Goal: Contribute content: Contribute content

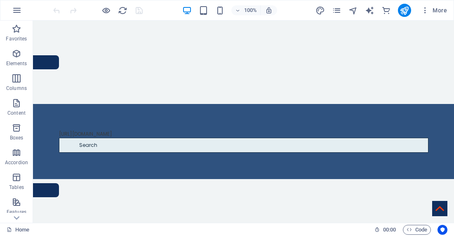
scroll to position [483, 0]
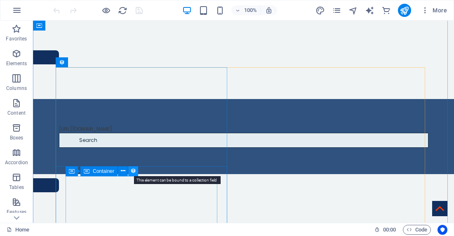
click at [134, 168] on icon at bounding box center [133, 171] width 6 height 9
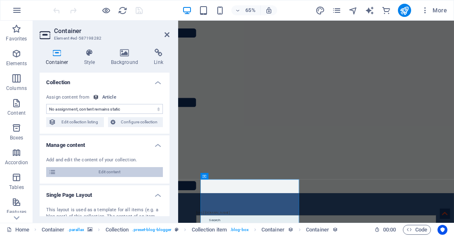
click at [127, 175] on span "Edit content" at bounding box center [110, 172] width 102 height 10
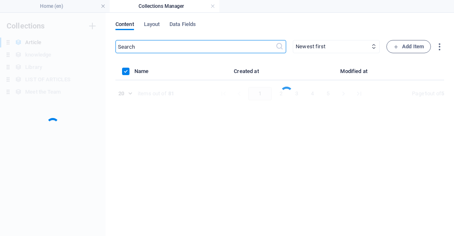
scroll to position [0, 0]
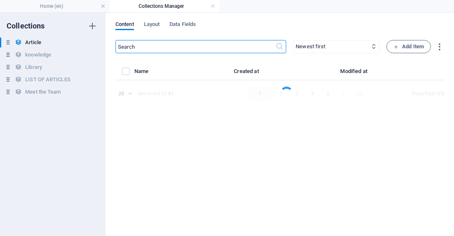
select select "Do you know"
select select "[PERSON_NAME]"
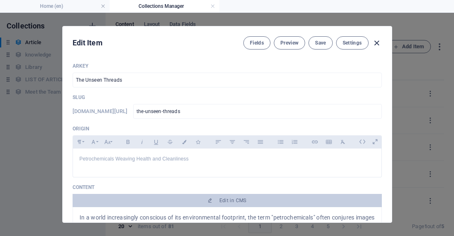
click at [377, 45] on icon "button" at bounding box center [376, 42] width 9 height 9
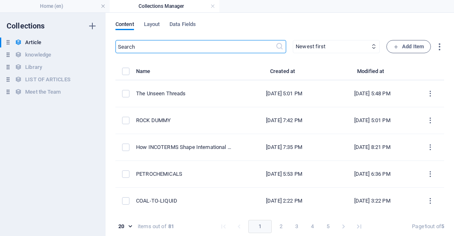
type input "[DATE]"
type input "the-unseen-threads"
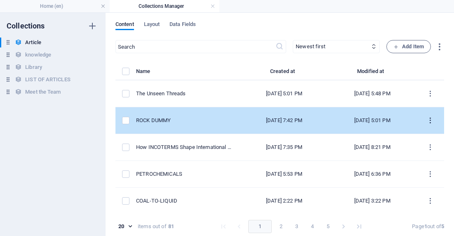
click at [427, 123] on icon "items list" at bounding box center [431, 121] width 8 height 8
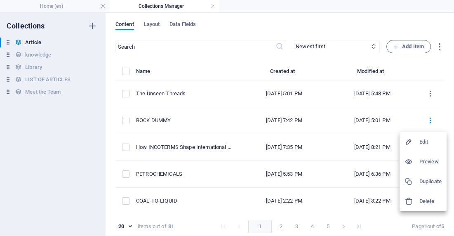
click at [432, 185] on h6 "Duplicate" at bounding box center [431, 182] width 22 height 10
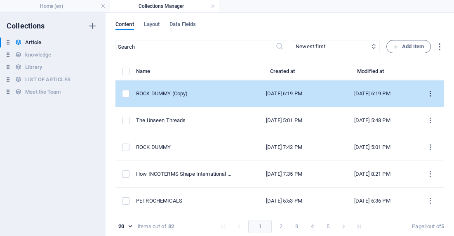
click at [427, 94] on icon "items list" at bounding box center [431, 94] width 8 height 8
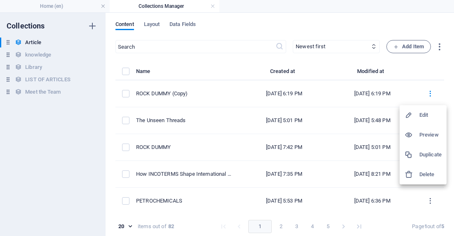
click at [338, 147] on div at bounding box center [227, 118] width 454 height 236
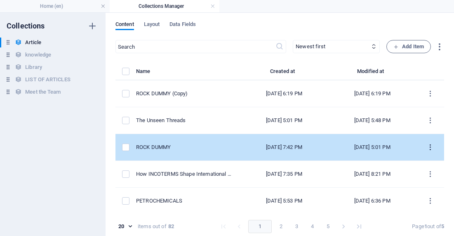
click at [428, 153] on button "items list" at bounding box center [431, 147] width 14 height 13
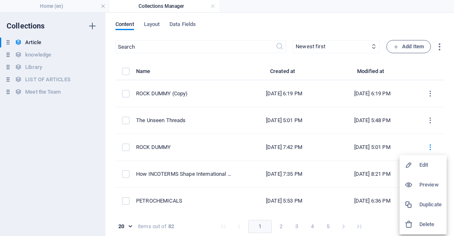
click at [427, 164] on h6 "Edit" at bounding box center [431, 165] width 22 height 10
select select "Draft"
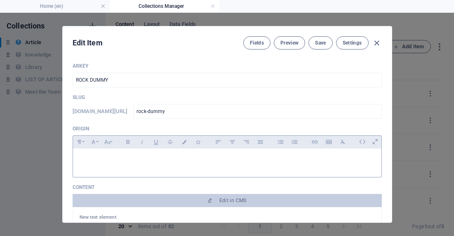
click at [184, 161] on p at bounding box center [228, 159] width 296 height 8
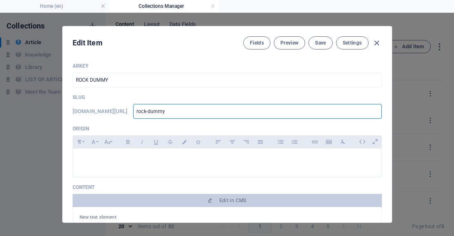
click at [204, 109] on input "rock-dummy" at bounding box center [257, 111] width 248 height 15
type input "rock-[PERSON_NAME]"
type input "rock-"
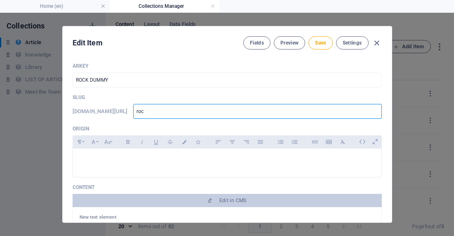
type input "ro"
type input "r"
click at [130, 79] on input "ROCK DUMMY" at bounding box center [228, 80] width 310 height 15
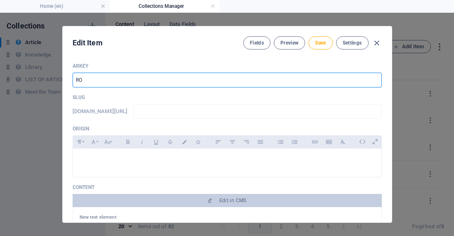
type input "R"
click at [305, 85] on input "text" at bounding box center [228, 80] width 310 height 15
type input "T"
type input "t"
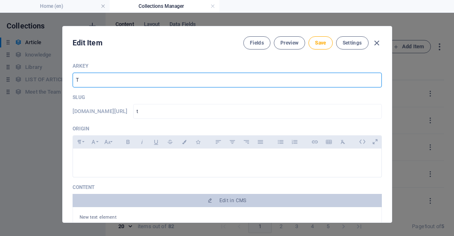
type input "Th"
type input "th"
type input "The"
type input "the"
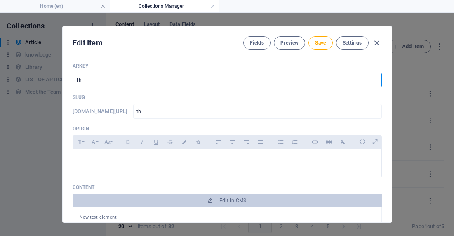
type input "the"
type input "The I"
type input "the-i"
type input "The In"
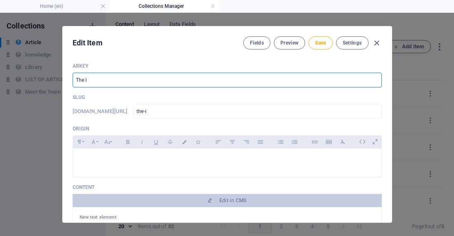
type input "the-in"
type input "The Inv"
type input "the-inv"
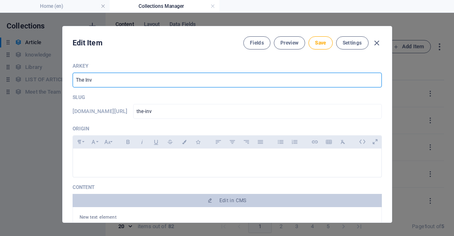
type input "The Invi"
type input "the-invi"
type input "The Invis"
type input "the-invis"
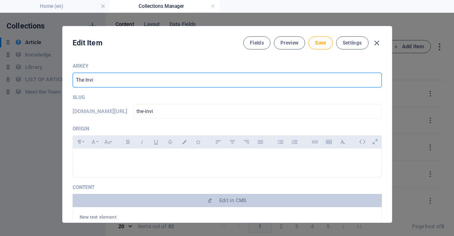
type input "the-invis"
type input "The Invisi"
type input "the-invisi"
type input "The Invisib"
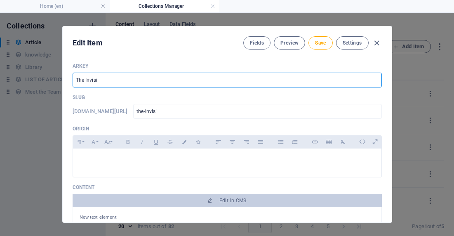
type input "the-invisib"
type input "The Invisibl"
type input "the-invisibl"
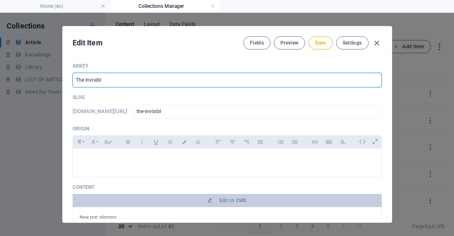
type input "The Invisible"
type input "the-invisible"
type input "The Invisible S"
type input "the-invisible-s"
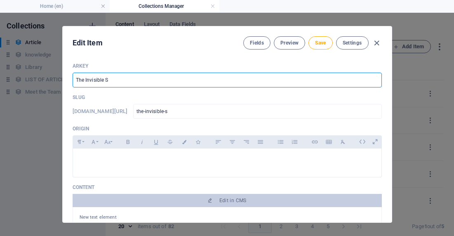
type input "the-invisible-s"
type input "The Invisible Sc"
type input "the-invisible-sc"
type input "The Invisible Sca"
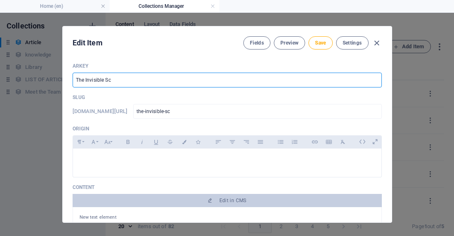
type input "the-invisible-sca"
type input "The Invisible Scar"
type input "the-invisible-scar"
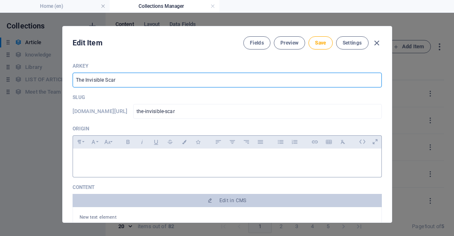
type input "The Invisible Scar"
click at [211, 162] on p at bounding box center [228, 159] width 296 height 8
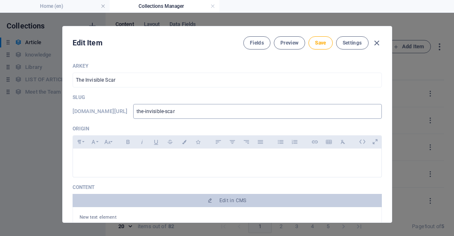
click at [308, 114] on input "the-invisible-scar" at bounding box center [257, 111] width 248 height 15
click at [193, 168] on div at bounding box center [227, 161] width 309 height 25
click at [323, 167] on div "The Environmental Toll" at bounding box center [227, 161] width 309 height 25
click at [306, 163] on p "The Environmental Toll of Every Petrochemical Products" at bounding box center [228, 159] width 296 height 8
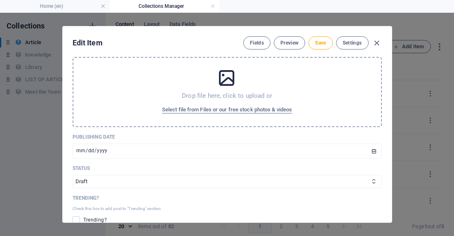
scroll to position [285, 0]
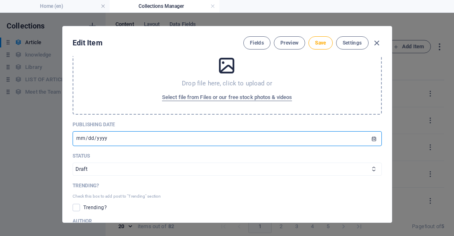
click at [88, 138] on input "[DATE]" at bounding box center [228, 138] width 310 height 15
click at [79, 139] on input "[DATE]" at bounding box center [228, 138] width 310 height 15
type input "[DATE]"
click at [91, 170] on select "Published Draft" at bounding box center [228, 169] width 310 height 13
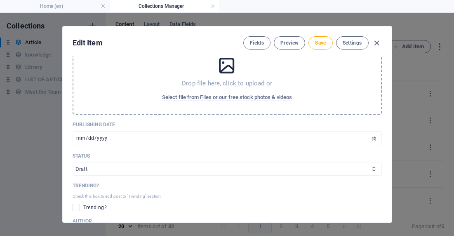
select select "Published"
click at [73, 163] on select "Published Draft" at bounding box center [228, 169] width 310 height 13
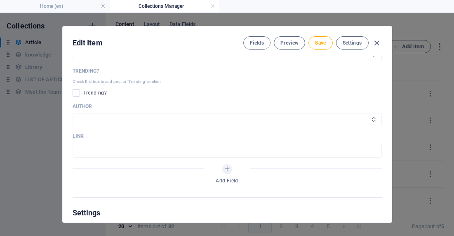
scroll to position [405, 0]
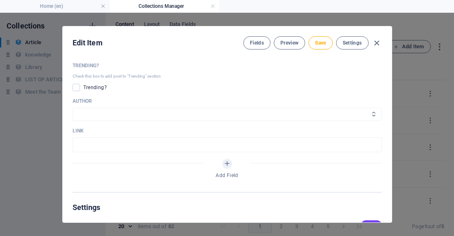
click at [90, 116] on select "[PERSON_NAME] [PERSON_NAME]" at bounding box center [228, 114] width 310 height 13
select select "[PERSON_NAME]"
click at [73, 108] on select "[PERSON_NAME] [PERSON_NAME]" at bounding box center [228, 114] width 310 height 13
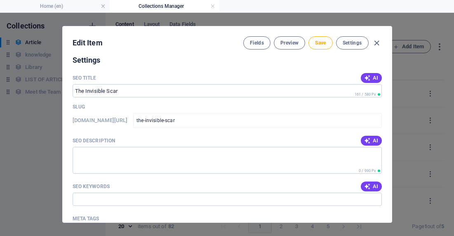
scroll to position [554, 0]
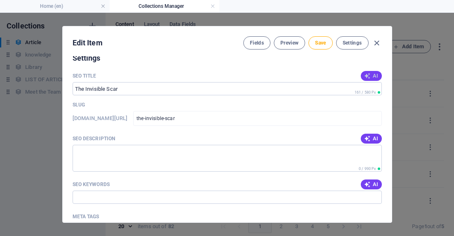
click at [366, 76] on icon "button" at bounding box center [367, 76] width 7 height 7
type input "The Invisible Scar: Petrochemical Impact"
click at [221, 158] on textarea "SEO Description" at bounding box center [228, 158] width 310 height 27
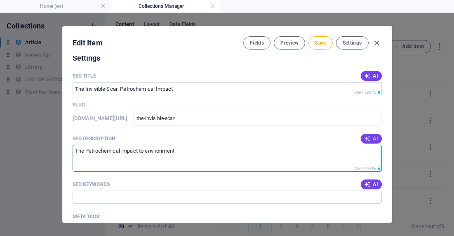
click at [370, 138] on span "AI" at bounding box center [371, 138] width 14 height 7
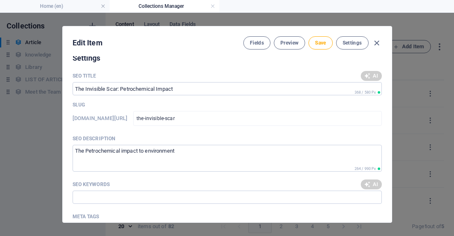
type textarea "Explore The Invisible Scar, shedding light on the environmental impact of petro…"
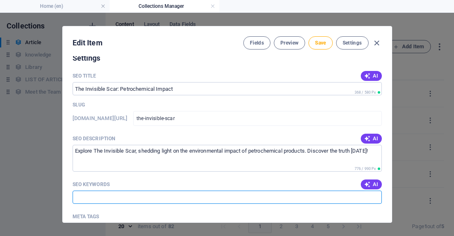
click at [146, 198] on input "SEO Keywords" at bounding box center [228, 197] width 310 height 13
click at [370, 187] on span "AI" at bounding box center [371, 184] width 14 height 7
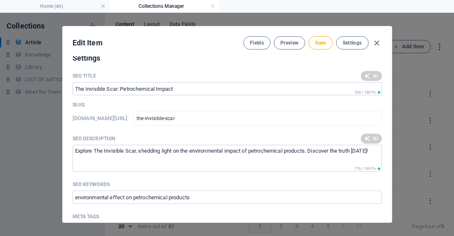
type input "invisible scar, environmental impact, petrochemical products, ecological conseq…"
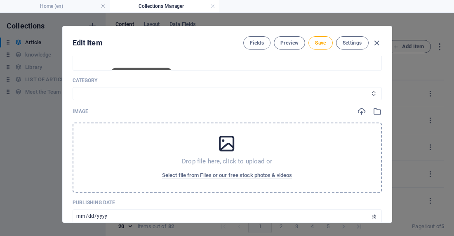
scroll to position [204, 0]
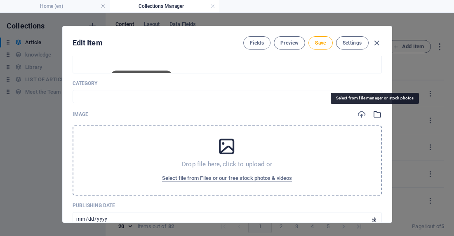
click at [376, 114] on icon "button" at bounding box center [377, 114] width 9 height 9
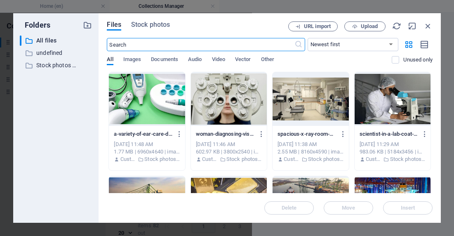
scroll to position [216, 0]
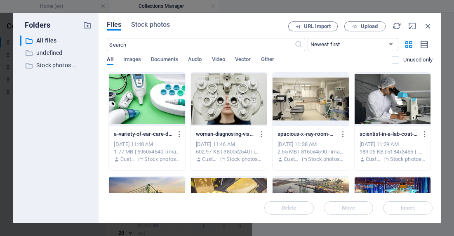
click at [152, 21] on div "Files Stock photos URL import Upload ​ Newest first Oldest first Name (A-Z) Nam…" at bounding box center [270, 118] width 343 height 210
click at [152, 24] on span "Stock photos" at bounding box center [150, 25] width 39 height 10
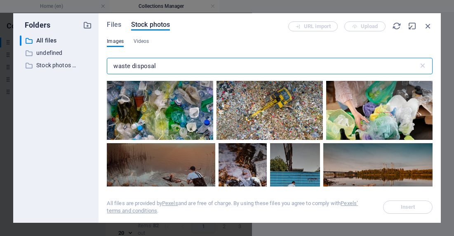
scroll to position [72, 0]
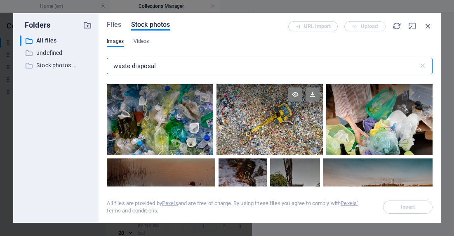
type input "waste disposal"
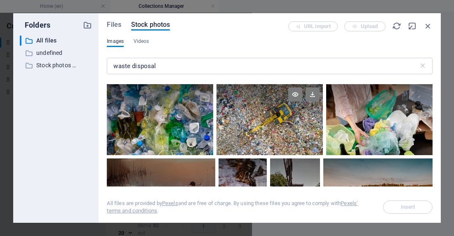
click at [242, 123] on div at bounding box center [270, 119] width 106 height 71
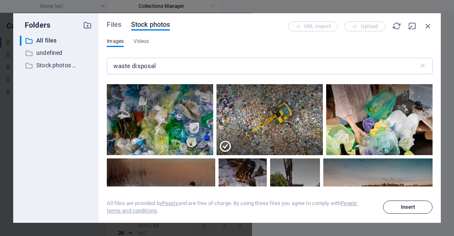
click at [408, 211] on button "Insert" at bounding box center [408, 207] width 50 height 13
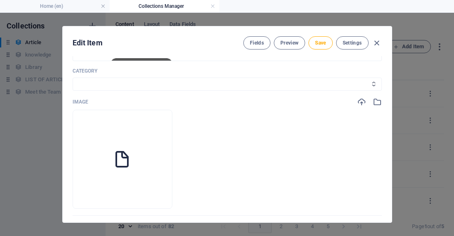
scroll to position [204, 0]
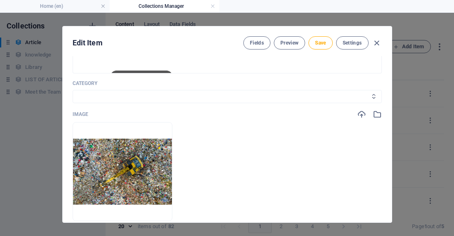
click at [251, 94] on select "Legal Business Environment Do you know Finance Cryptocurrency" at bounding box center [228, 96] width 310 height 13
select select "Environment"
click at [73, 90] on select "Legal Business Environment Do you know Finance Cryptocurrency" at bounding box center [228, 96] width 310 height 13
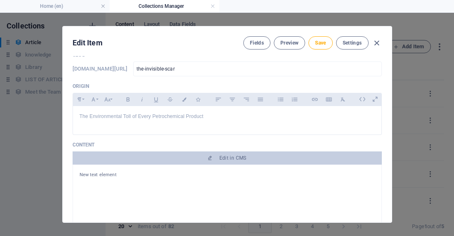
scroll to position [43, 0]
click at [313, 45] on button "Save" at bounding box center [321, 42] width 24 height 13
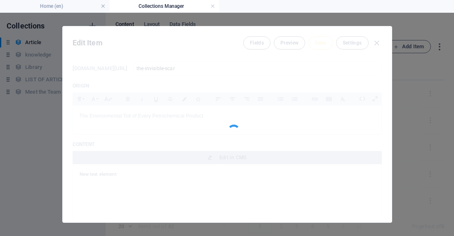
type input "the-invisible-scar"
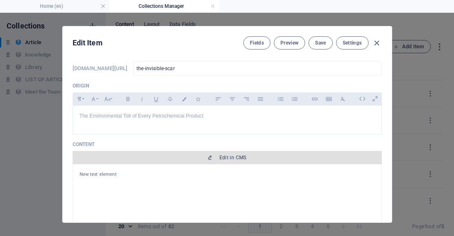
click at [256, 156] on span "Edit in CMS" at bounding box center [227, 157] width 303 height 7
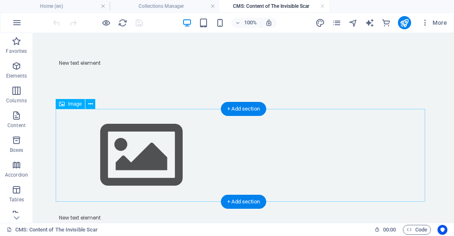
scroll to position [0, 0]
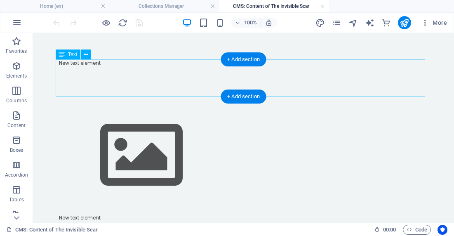
click at [289, 86] on div "New text element" at bounding box center [244, 77] width 370 height 37
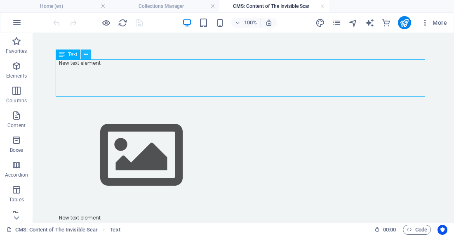
click at [89, 51] on button at bounding box center [86, 55] width 10 height 10
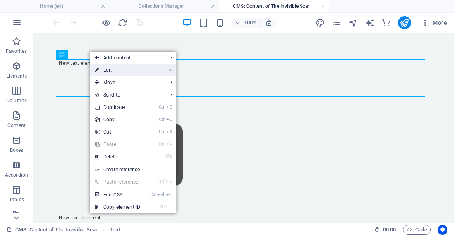
click at [106, 68] on link "⏎ Edit" at bounding box center [117, 70] width 55 height 12
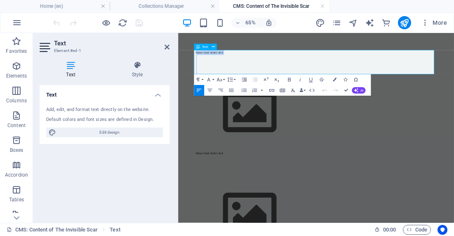
click at [262, 67] on p at bounding box center [391, 70] width 370 height 7
click at [252, 65] on p "New text element" at bounding box center [391, 62] width 370 height 7
click at [221, 61] on p at bounding box center [391, 62] width 370 height 7
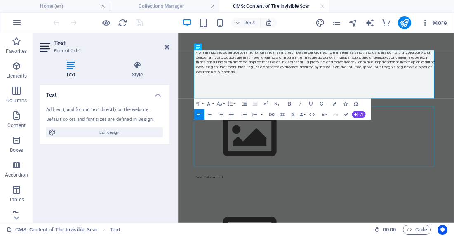
scroll to position [3299, 0]
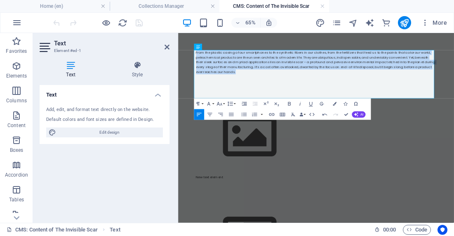
drag, startPoint x: 254, startPoint y: 92, endPoint x: 167, endPoint y: 51, distance: 96.9
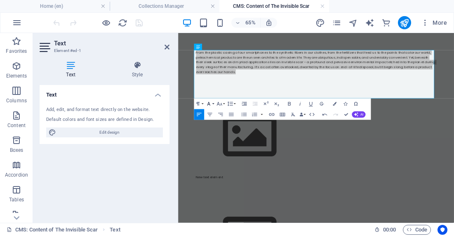
click at [213, 105] on button "Font Family" at bounding box center [210, 104] width 10 height 11
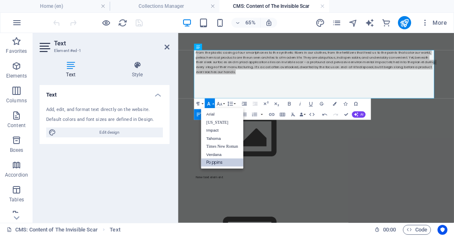
scroll to position [0, 0]
click at [225, 105] on button "Font Size" at bounding box center [220, 104] width 10 height 11
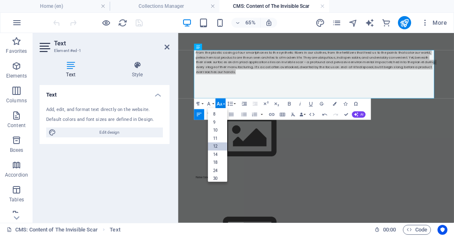
scroll to position [59, 0]
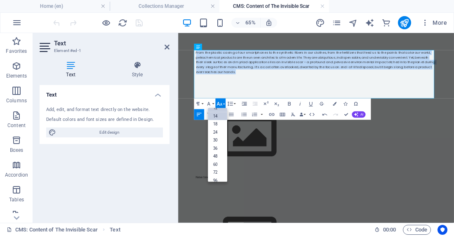
click at [219, 115] on link "14" at bounding box center [217, 116] width 19 height 8
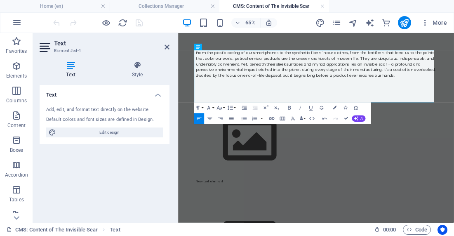
click at [233, 121] on icon "button" at bounding box center [231, 119] width 7 height 7
click at [454, 96] on p "From the plastic casing of our smartphones to the synthetic fibers in our cloth…" at bounding box center [391, 80] width 370 height 43
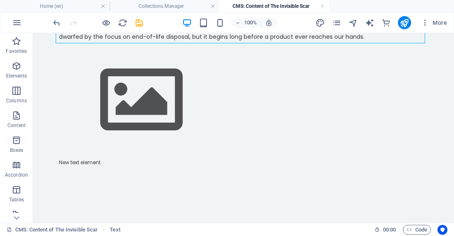
scroll to position [0, 0]
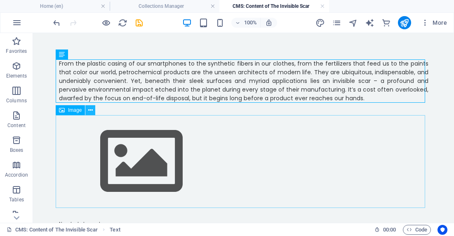
click at [92, 112] on icon at bounding box center [90, 110] width 5 height 9
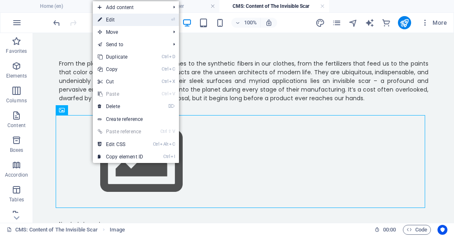
click at [118, 19] on link "⏎ Edit" at bounding box center [120, 20] width 55 height 12
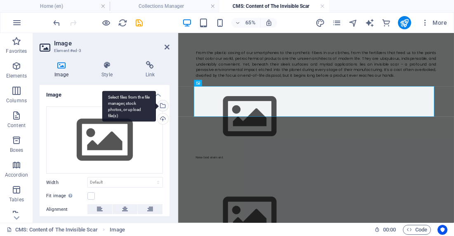
click at [156, 104] on div "Select files from the file manager, stock photos, or upload file(s)" at bounding box center [129, 106] width 54 height 31
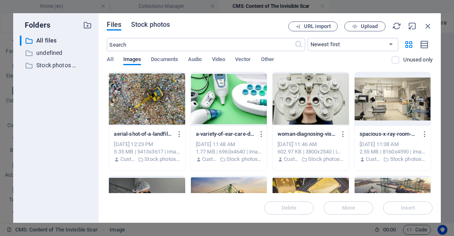
click at [157, 28] on span "Stock photos" at bounding box center [150, 25] width 39 height 10
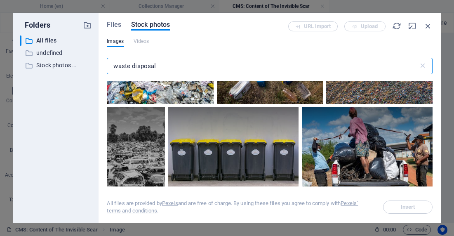
scroll to position [2251, 0]
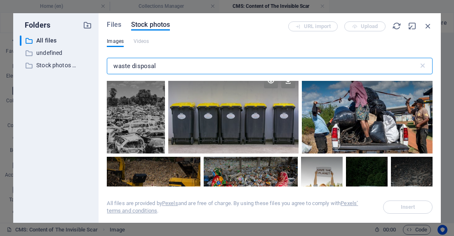
click at [281, 94] on div at bounding box center [233, 91] width 130 height 41
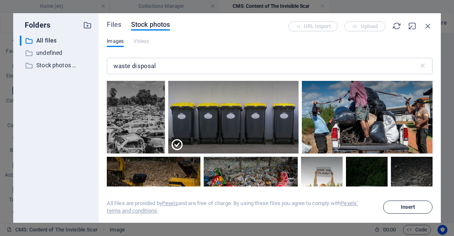
click at [406, 205] on span "Insert" at bounding box center [408, 207] width 14 height 5
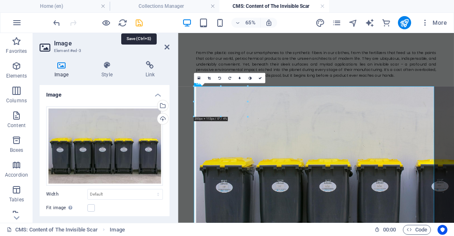
click at [135, 24] on icon "save" at bounding box center [139, 22] width 9 height 9
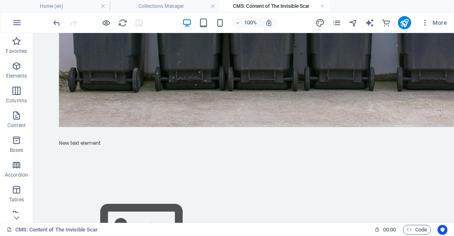
scroll to position [265, 0]
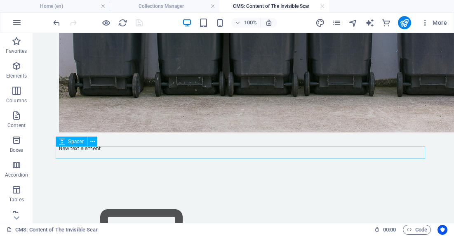
click at [311, 182] on div at bounding box center [244, 188] width 370 height 12
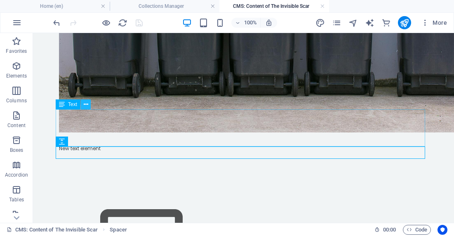
click at [85, 103] on icon at bounding box center [86, 104] width 5 height 9
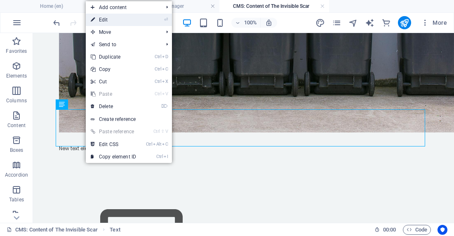
click at [110, 21] on link "⏎ Edit" at bounding box center [113, 20] width 55 height 12
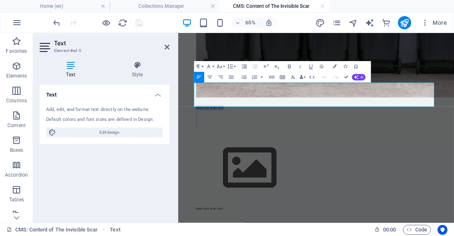
click at [265, 145] on p "New text element" at bounding box center [391, 148] width 370 height 7
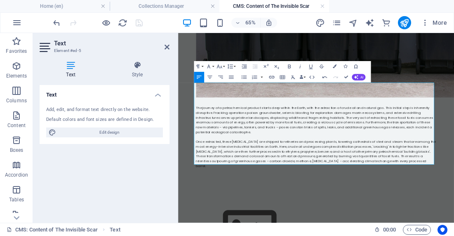
scroll to position [8499, 0]
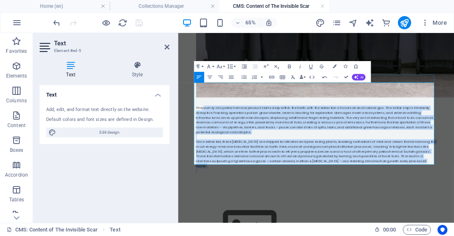
drag, startPoint x: 547, startPoint y: 200, endPoint x: 214, endPoint y: 103, distance: 346.4
click at [214, 103] on div "From the plastic casing of our smartphones to the synthetic fibers in our cloth…" at bounding box center [391, 206] width 370 height 823
click at [232, 75] on icon "button" at bounding box center [231, 77] width 7 height 7
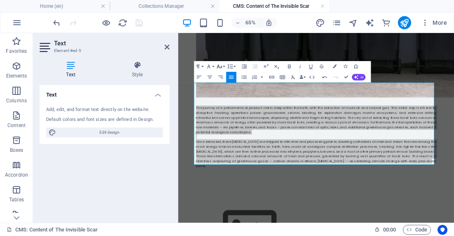
click at [224, 65] on button "Font Size" at bounding box center [220, 66] width 10 height 11
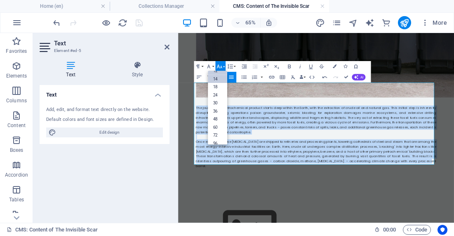
click at [220, 78] on link "14" at bounding box center [217, 79] width 19 height 8
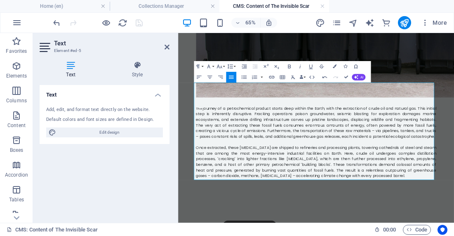
click at [444, 216] on p "Once extracted, these [MEDICAL_DATA] are shipped to refineries and processing p…" at bounding box center [391, 232] width 370 height 52
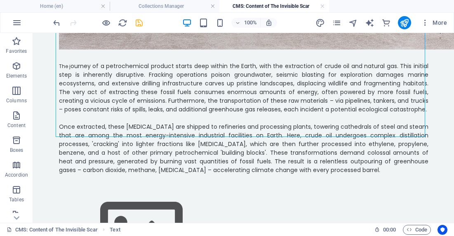
scroll to position [355, 0]
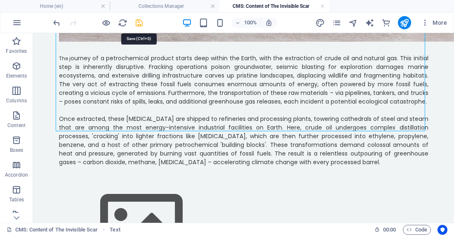
click at [136, 24] on icon "save" at bounding box center [139, 22] width 9 height 9
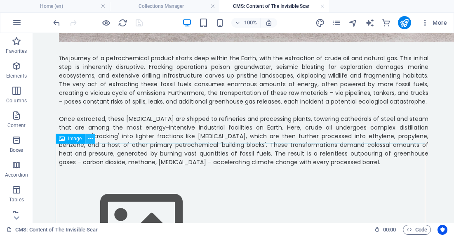
click at [90, 140] on icon at bounding box center [90, 139] width 5 height 9
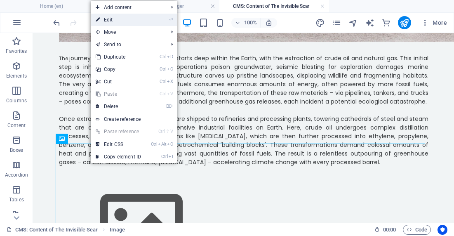
click at [127, 14] on link "⏎ Edit" at bounding box center [118, 20] width 55 height 12
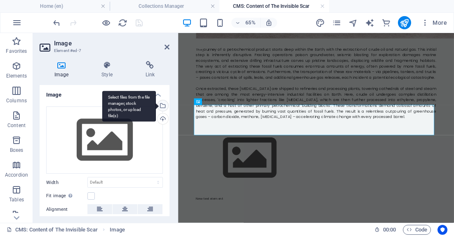
click at [156, 106] on div "Select files from the file manager, stock photos, or upload file(s)" at bounding box center [129, 106] width 54 height 31
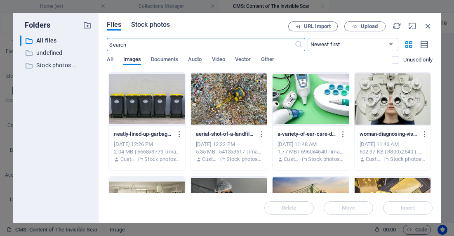
click at [143, 27] on span "Stock photos" at bounding box center [150, 25] width 39 height 10
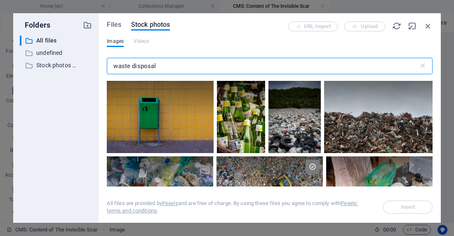
click at [163, 65] on input "waste disposal" at bounding box center [263, 66] width 312 height 17
click at [168, 72] on input "waste disposal" at bounding box center [263, 66] width 312 height 17
drag, startPoint x: 168, startPoint y: 72, endPoint x: 86, endPoint y: 56, distance: 83.7
click at [86, 56] on div "Folders ​ All files All files ​ undefined undefined ​ Stock photos & videos Sto…" at bounding box center [227, 118] width 428 height 210
type input ","
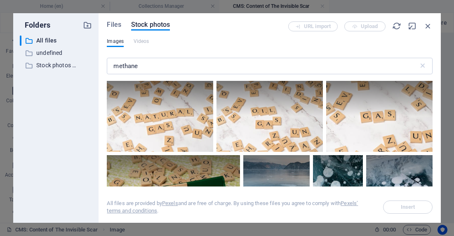
click at [432, 101] on div "Files Stock photos URL import Upload Images Videos methane ​ All files are prov…" at bounding box center [270, 118] width 343 height 210
click at [150, 66] on input "methane" at bounding box center [263, 66] width 312 height 17
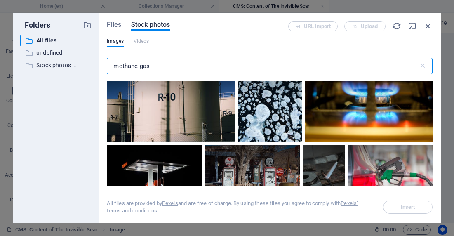
scroll to position [472, 0]
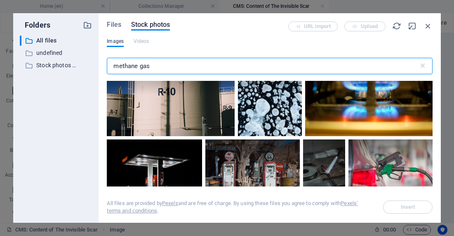
type input "methane gas"
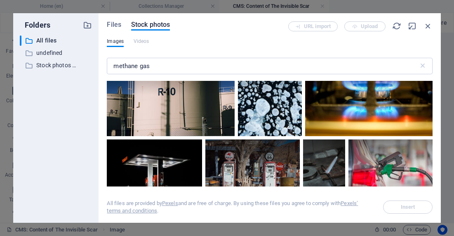
click at [346, 100] on div at bounding box center [369, 95] width 128 height 83
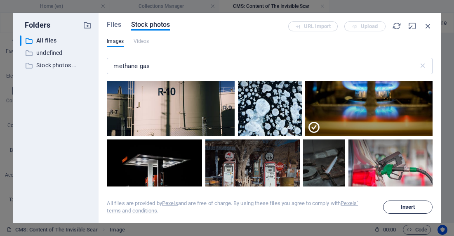
click at [410, 206] on span "Insert" at bounding box center [408, 207] width 14 height 5
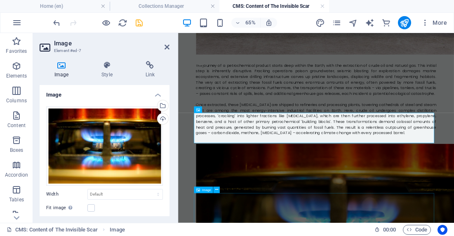
scroll to position [343, 0]
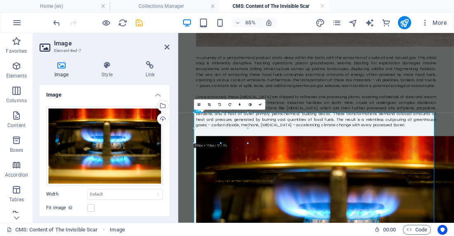
click at [140, 29] on div at bounding box center [98, 22] width 92 height 13
click at [140, 26] on icon "save" at bounding box center [139, 22] width 9 height 9
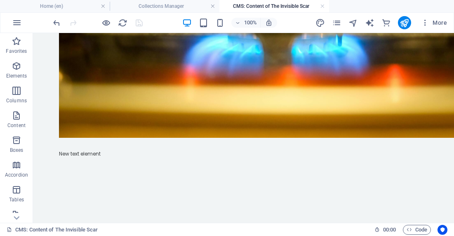
scroll to position [658, 0]
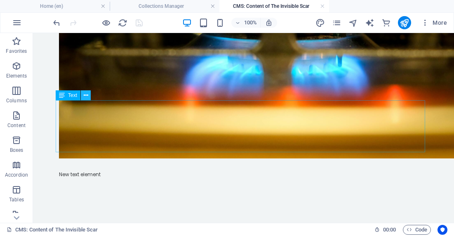
click at [87, 95] on icon at bounding box center [86, 95] width 5 height 9
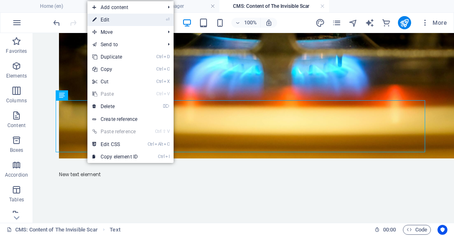
click at [106, 22] on link "⏎ Edit" at bounding box center [115, 20] width 55 height 12
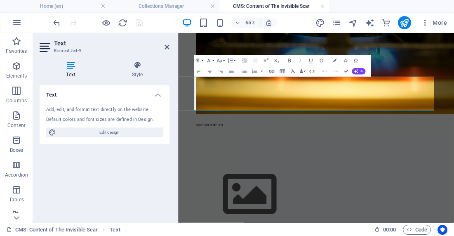
click at [369, 178] on p at bounding box center [391, 181] width 370 height 7
drag, startPoint x: 409, startPoint y: 107, endPoint x: 254, endPoint y: 102, distance: 155.3
click at [254, 171] on p "New text element" at bounding box center [391, 174] width 370 height 7
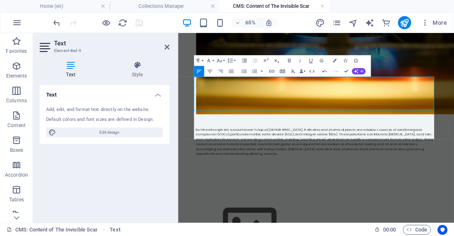
scroll to position [4013, 0]
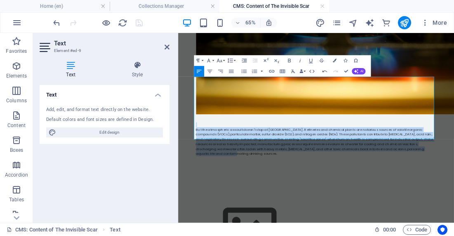
drag, startPoint x: 564, startPoint y: 138, endPoint x: 302, endPoint y: 108, distance: 264.3
click at [230, 72] on icon "button" at bounding box center [231, 71] width 7 height 7
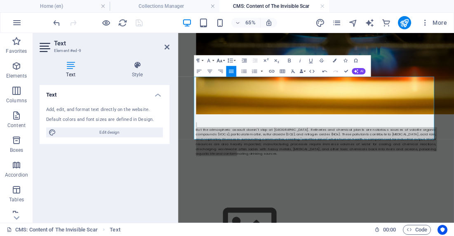
click at [225, 62] on button "Font Size" at bounding box center [220, 60] width 10 height 11
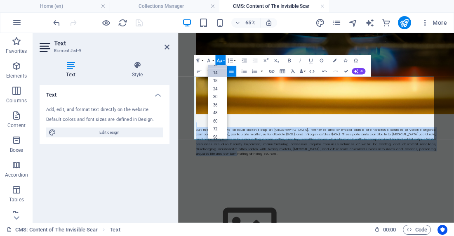
click at [218, 74] on link "14" at bounding box center [217, 73] width 19 height 8
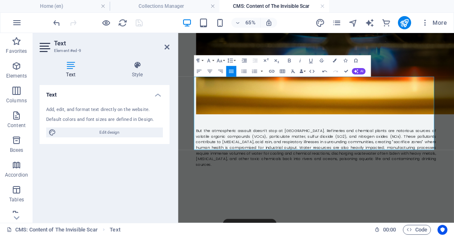
click at [454, 180] on p "But the atmospheric assault doesn't stop at [GEOGRAPHIC_DATA]. Refineries and c…" at bounding box center [391, 210] width 370 height 61
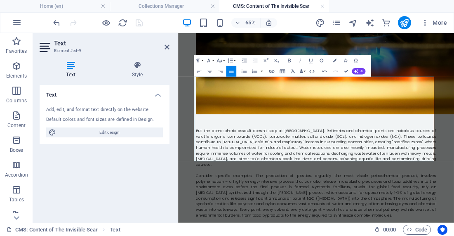
scroll to position [5241, 0]
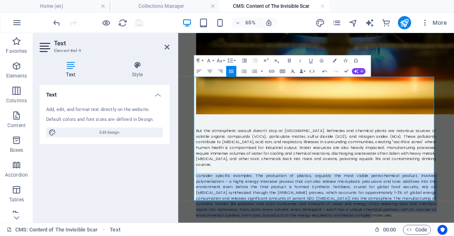
drag, startPoint x: 443, startPoint y: 235, endPoint x: 180, endPoint y: 161, distance: 273.5
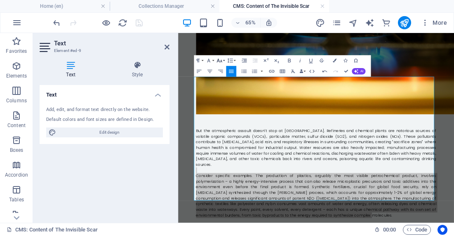
click at [223, 59] on button "Font Size" at bounding box center [220, 60] width 10 height 11
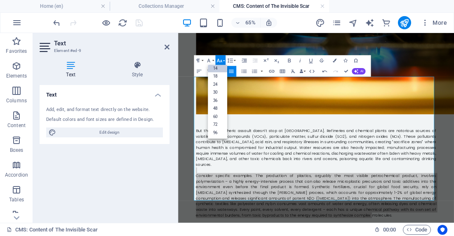
scroll to position [66, 0]
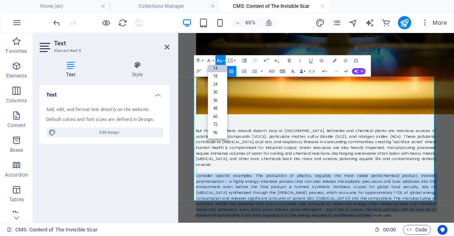
click at [220, 67] on link "14" at bounding box center [217, 68] width 19 height 8
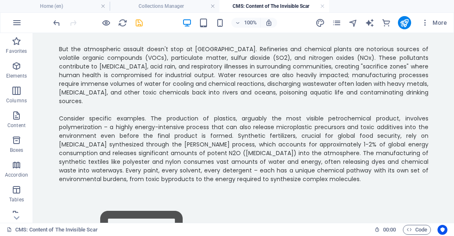
scroll to position [819, 0]
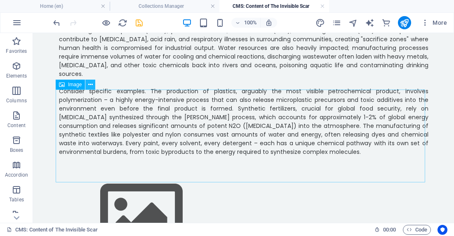
click at [90, 86] on icon at bounding box center [90, 84] width 5 height 9
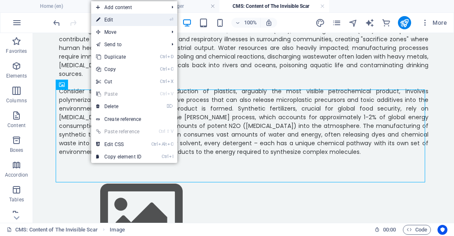
click at [114, 18] on link "⏎ Edit" at bounding box center [118, 20] width 55 height 12
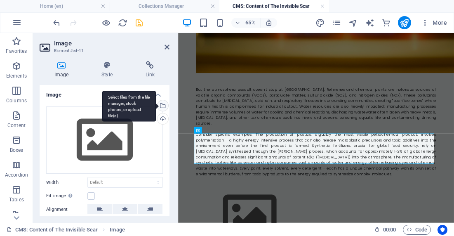
click at [162, 107] on div "Select files from the file manager, stock photos, or upload file(s)" at bounding box center [162, 106] width 12 height 12
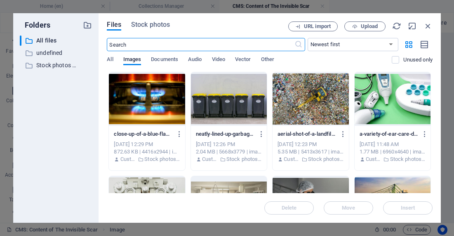
scroll to position [0, 0]
click at [158, 24] on span "Stock photos" at bounding box center [150, 25] width 39 height 10
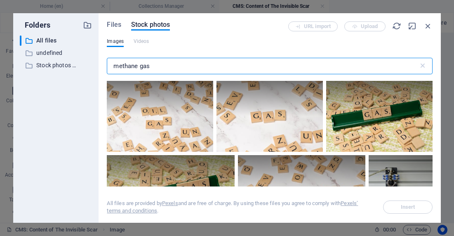
drag, startPoint x: 163, startPoint y: 66, endPoint x: 53, endPoint y: 59, distance: 110.1
click at [53, 59] on div "Folders ​ All files All files ​ undefined undefined ​ Stock photos & videos Sto…" at bounding box center [227, 118] width 428 height 210
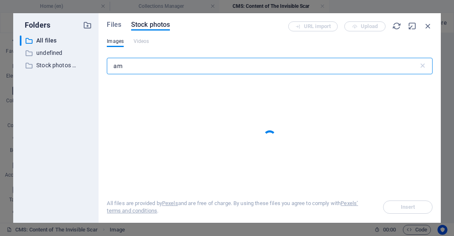
type input "a"
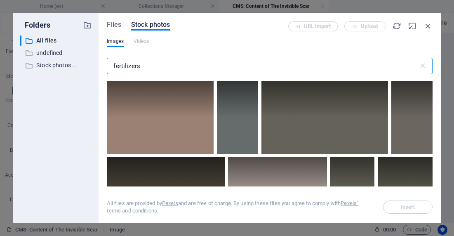
type input "fertilizers"
click at [430, 68] on div "fertilizers ​" at bounding box center [270, 66] width 326 height 17
click at [183, 67] on input "fertilizers" at bounding box center [263, 66] width 312 height 17
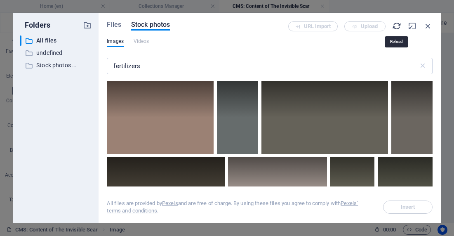
click at [397, 28] on icon "button" at bounding box center [397, 25] width 9 height 9
click at [194, 102] on div at bounding box center [160, 99] width 107 height 37
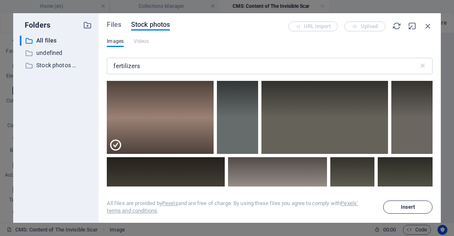
click at [409, 206] on span "Insert" at bounding box center [408, 207] width 14 height 5
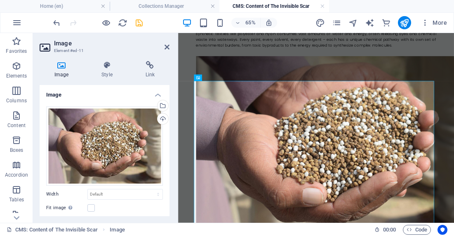
scroll to position [921, 0]
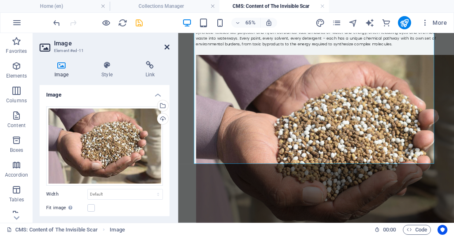
click at [168, 46] on icon at bounding box center [167, 47] width 5 height 7
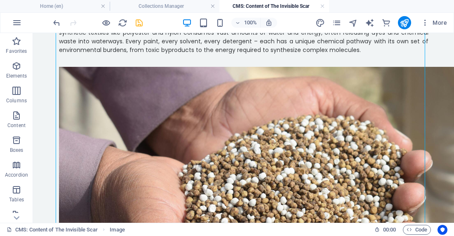
scroll to position [1024, 0]
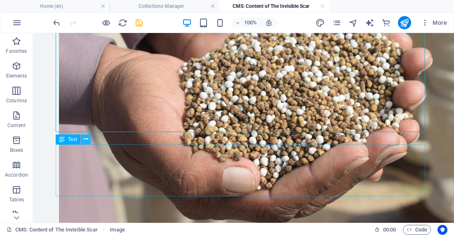
click at [84, 138] on icon at bounding box center [86, 139] width 5 height 9
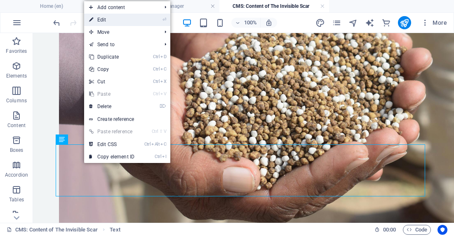
click at [106, 20] on link "⏎ Edit" at bounding box center [111, 20] width 55 height 12
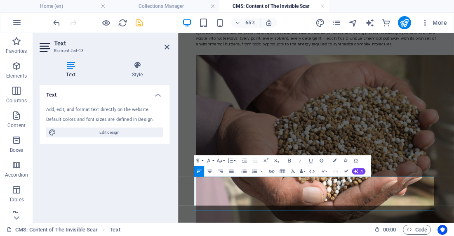
scroll to position [914, 0]
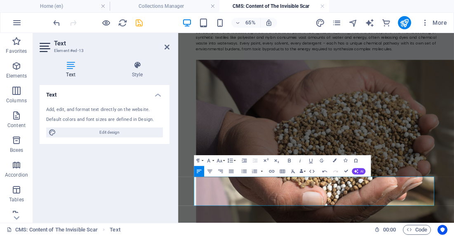
drag, startPoint x: 479, startPoint y: 286, endPoint x: 316, endPoint y: 188, distance: 190.3
click at [224, 160] on button "Font Size" at bounding box center [220, 160] width 10 height 11
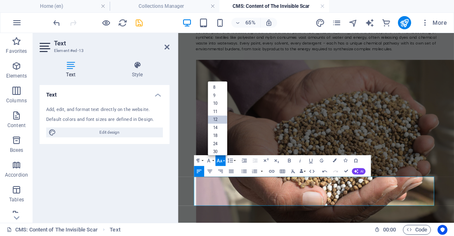
scroll to position [59, 0]
click at [220, 90] on link "14" at bounding box center [217, 89] width 19 height 8
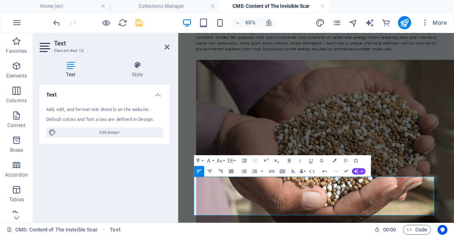
click at [231, 171] on icon "button" at bounding box center [231, 171] width 7 height 7
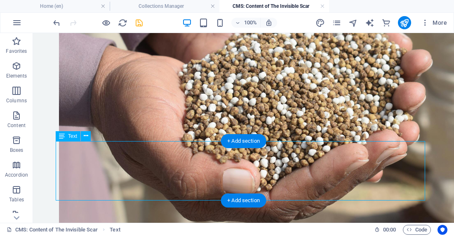
scroll to position [1031, 0]
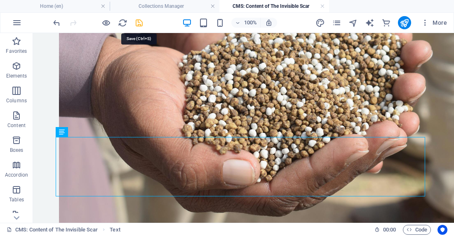
click at [142, 22] on icon "save" at bounding box center [139, 22] width 9 height 9
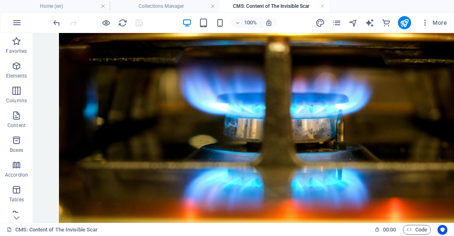
scroll to position [683, 0]
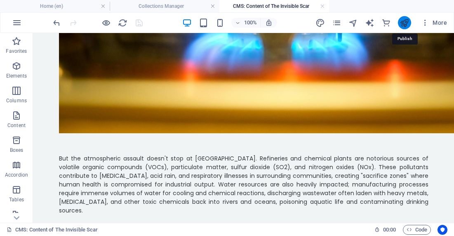
click at [403, 21] on icon "publish" at bounding box center [404, 22] width 9 height 9
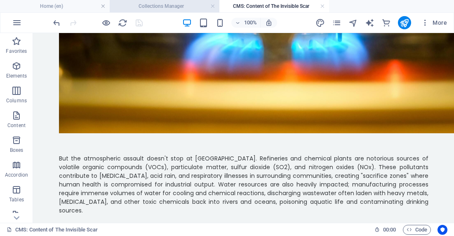
click at [166, 7] on h4 "Collections Manager" at bounding box center [165, 6] width 110 height 9
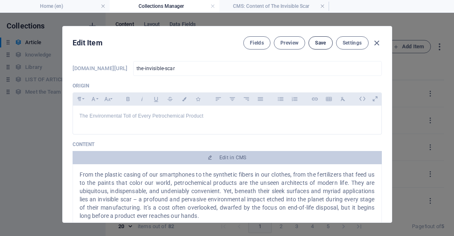
click at [317, 43] on span "Save" at bounding box center [320, 43] width 11 height 7
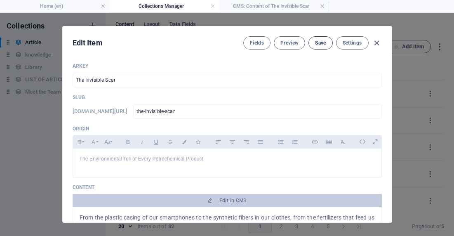
click at [320, 41] on span "Save" at bounding box center [320, 43] width 11 height 7
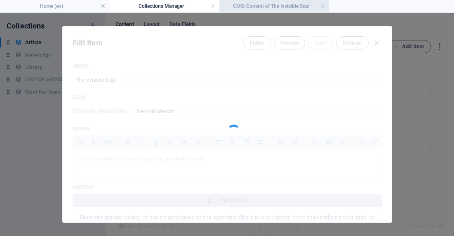
click at [263, 9] on h4 "CMS: Content of The Invisible Scar" at bounding box center [275, 6] width 110 height 9
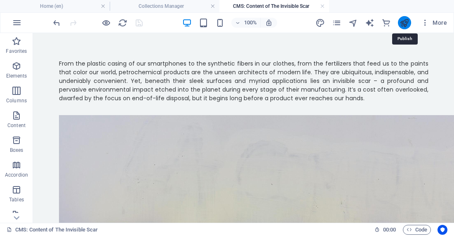
click at [406, 24] on icon "publish" at bounding box center [404, 22] width 9 height 9
